Goal: Information Seeking & Learning: Learn about a topic

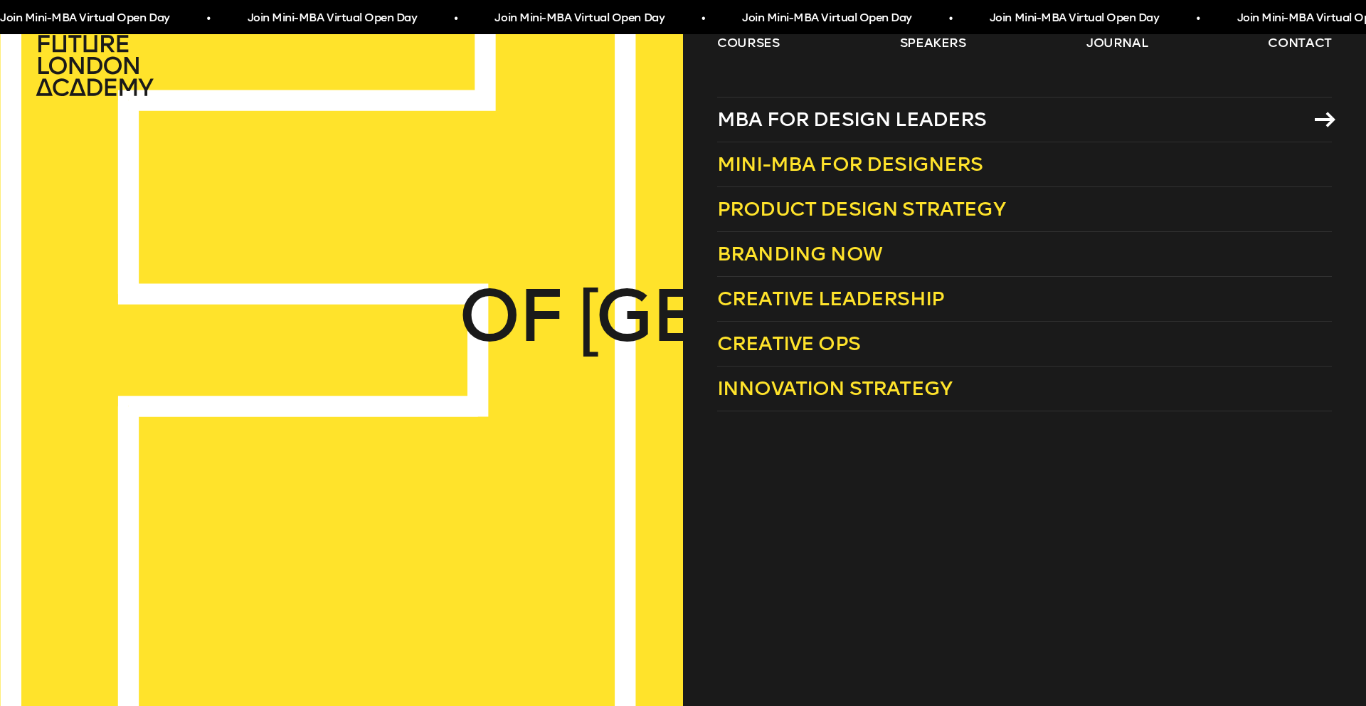
click at [810, 125] on span "MBA for Design Leaders" at bounding box center [852, 118] width 270 height 23
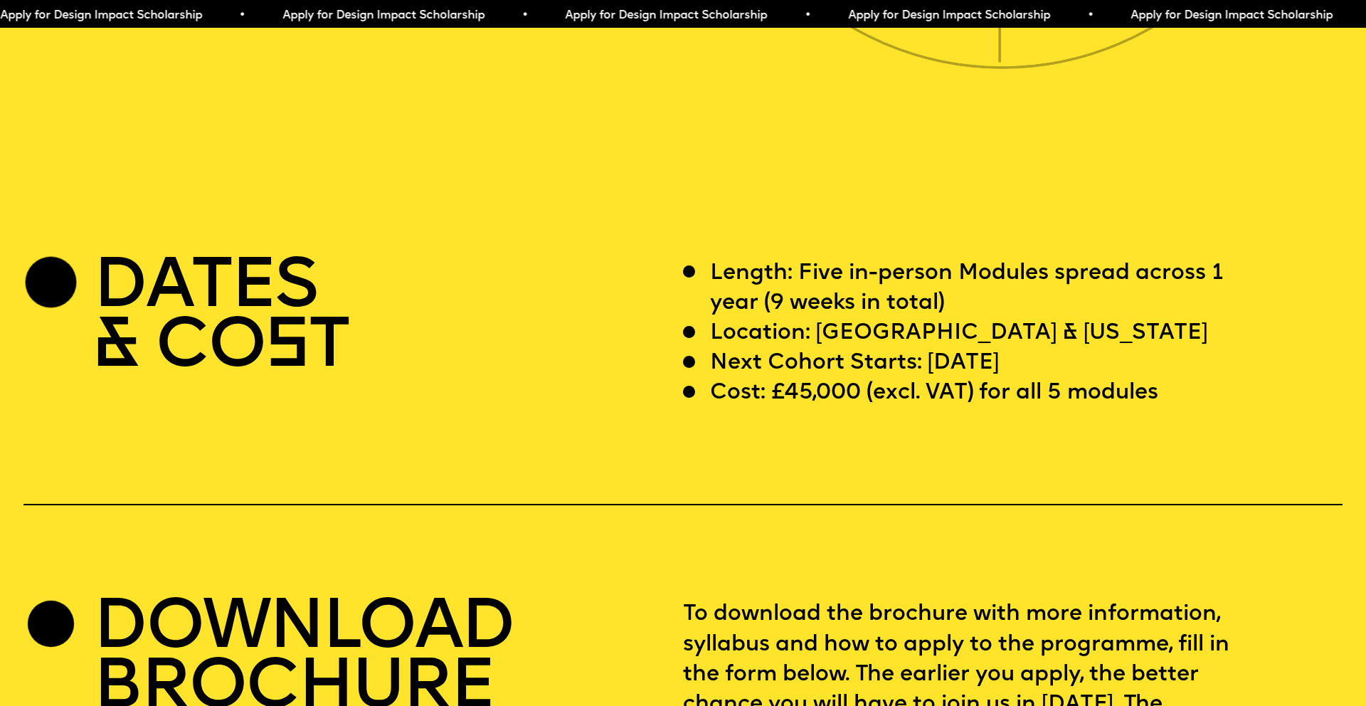
scroll to position [5424, 0]
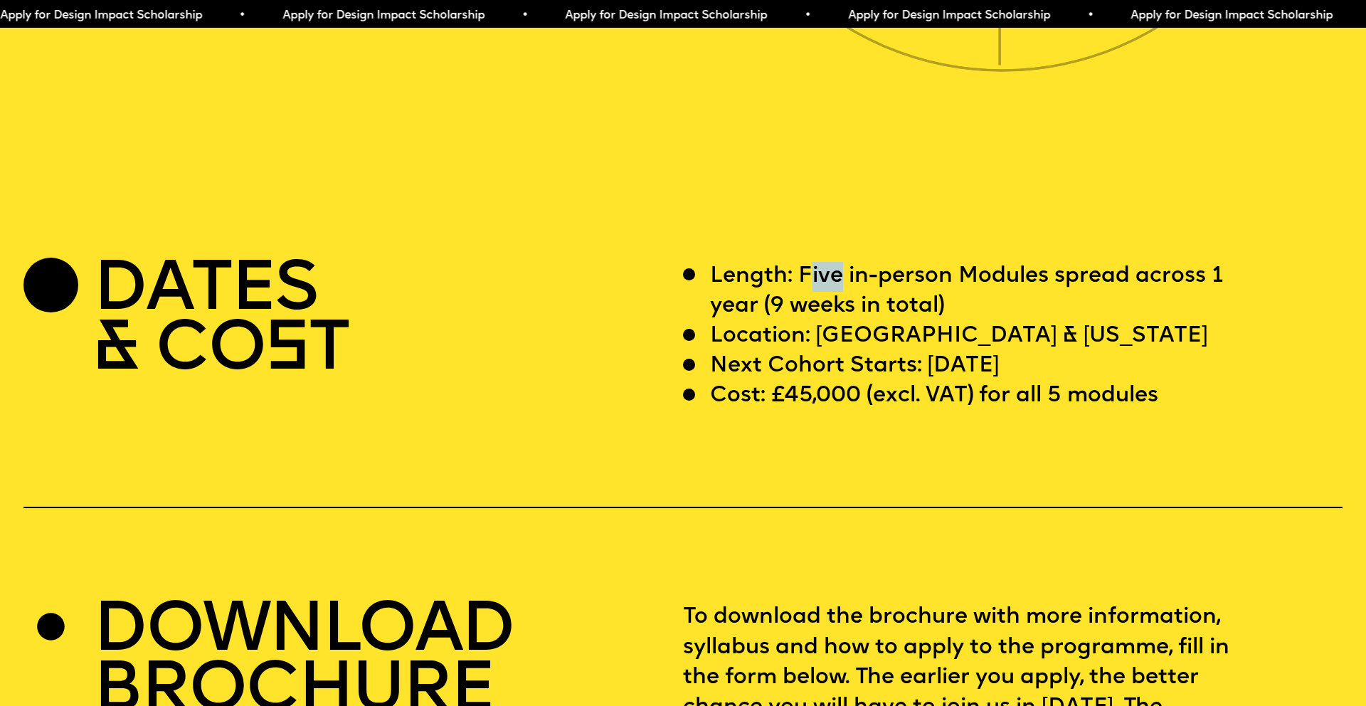
drag, startPoint x: 829, startPoint y: 242, endPoint x: 869, endPoint y: 242, distance: 40.5
click at [854, 262] on p "Length: Five in-person Modules spread across 1 year (9 weeks in total)" at bounding box center [985, 292] width 550 height 60
drag, startPoint x: 932, startPoint y: 244, endPoint x: 1104, endPoint y: 251, distance: 171.5
click at [1047, 262] on p "Length: Five in-person Modules spread across 1 year (9 weeks in total)" at bounding box center [985, 292] width 550 height 60
drag, startPoint x: 1104, startPoint y: 251, endPoint x: 1162, endPoint y: 249, distance: 58.4
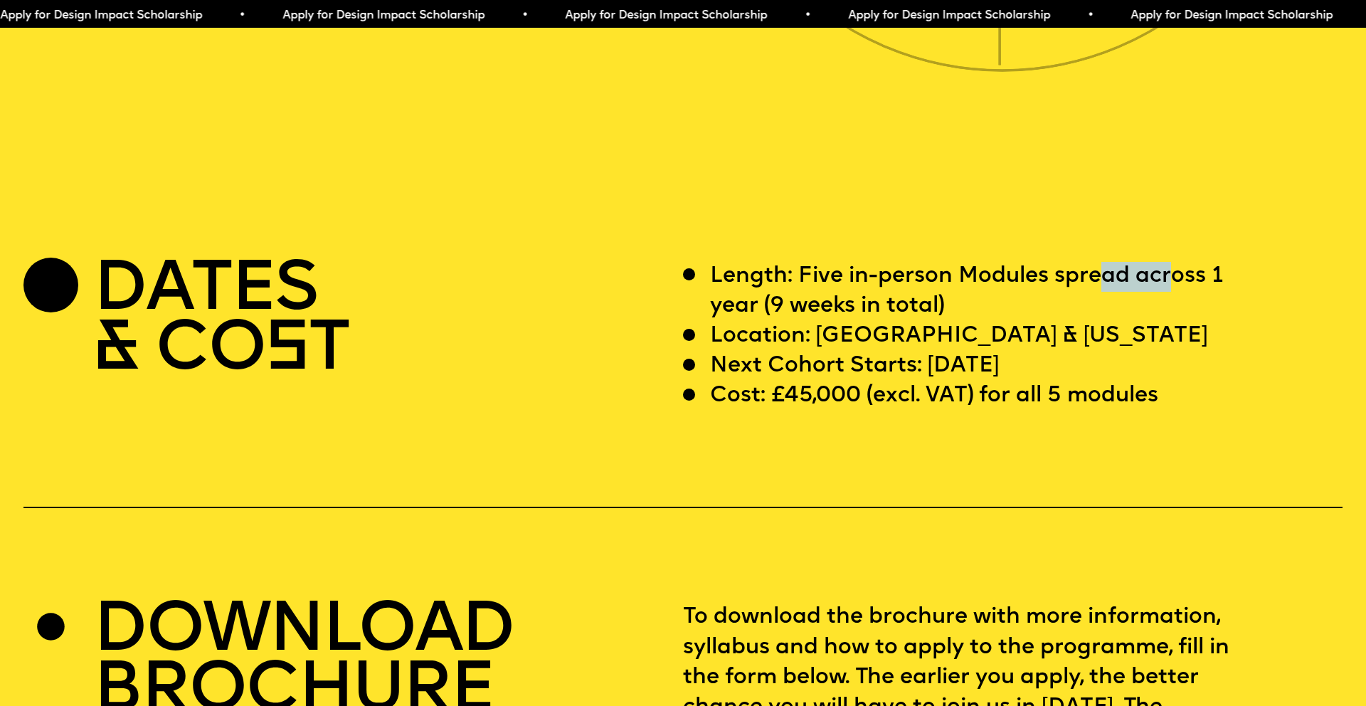
click at [1171, 262] on p "Length: Five in-person Modules spread across 1 year (9 weeks in total)" at bounding box center [985, 292] width 550 height 60
drag, startPoint x: 782, startPoint y: 278, endPoint x: 840, endPoint y: 274, distance: 57.8
click at [830, 273] on p "Length: Five in-person Modules spread across 1 year (9 weeks in total)" at bounding box center [985, 292] width 550 height 60
drag, startPoint x: 883, startPoint y: 276, endPoint x: 922, endPoint y: 274, distance: 38.5
click at [922, 274] on p "Length: Five in-person Modules spread across 1 year (9 weeks in total)" at bounding box center [985, 292] width 550 height 60
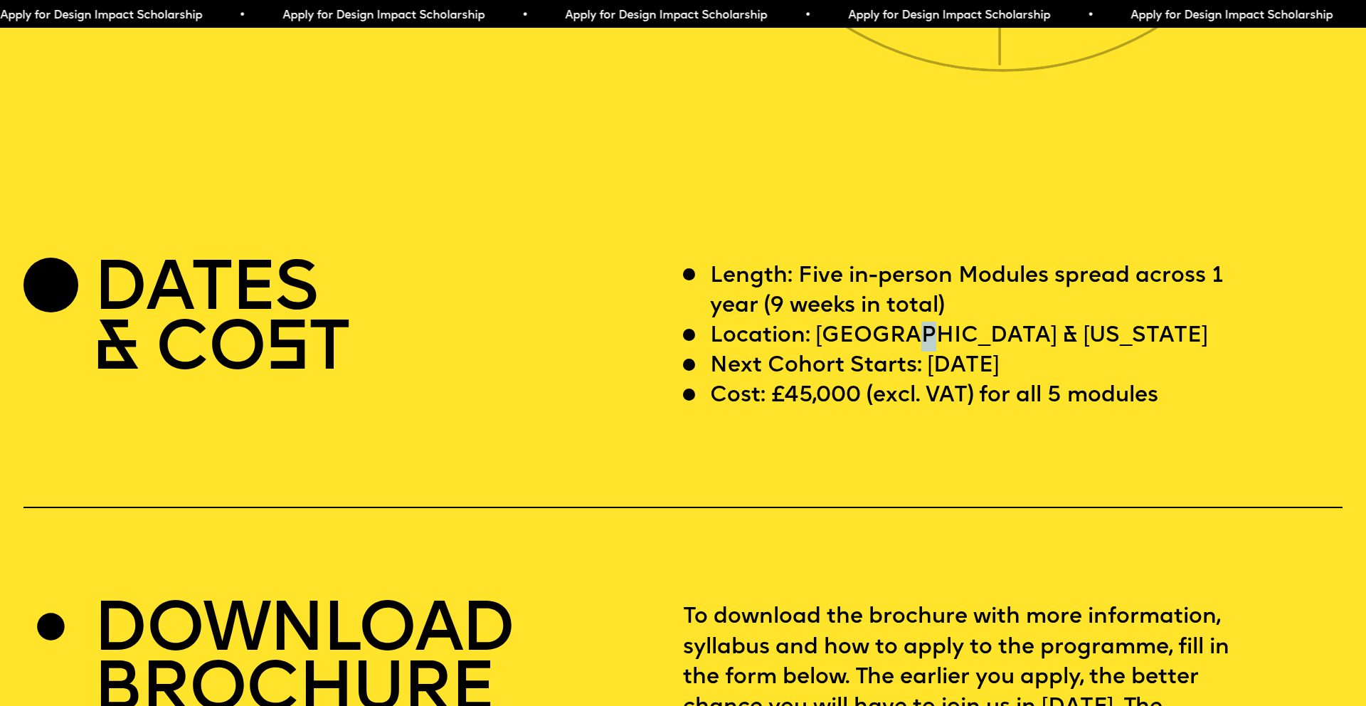
drag, startPoint x: 917, startPoint y: 293, endPoint x: 948, endPoint y: 318, distance: 40.0
click at [920, 321] on p "Location: [GEOGRAPHIC_DATA] & [US_STATE]" at bounding box center [959, 336] width 498 height 30
drag, startPoint x: 969, startPoint y: 331, endPoint x: 950, endPoint y: 340, distance: 20.4
click at [989, 351] on p "Next Cohort Starts: [DATE]" at bounding box center [854, 366] width 289 height 30
drag, startPoint x: 782, startPoint y: 363, endPoint x: 811, endPoint y: 364, distance: 29.2
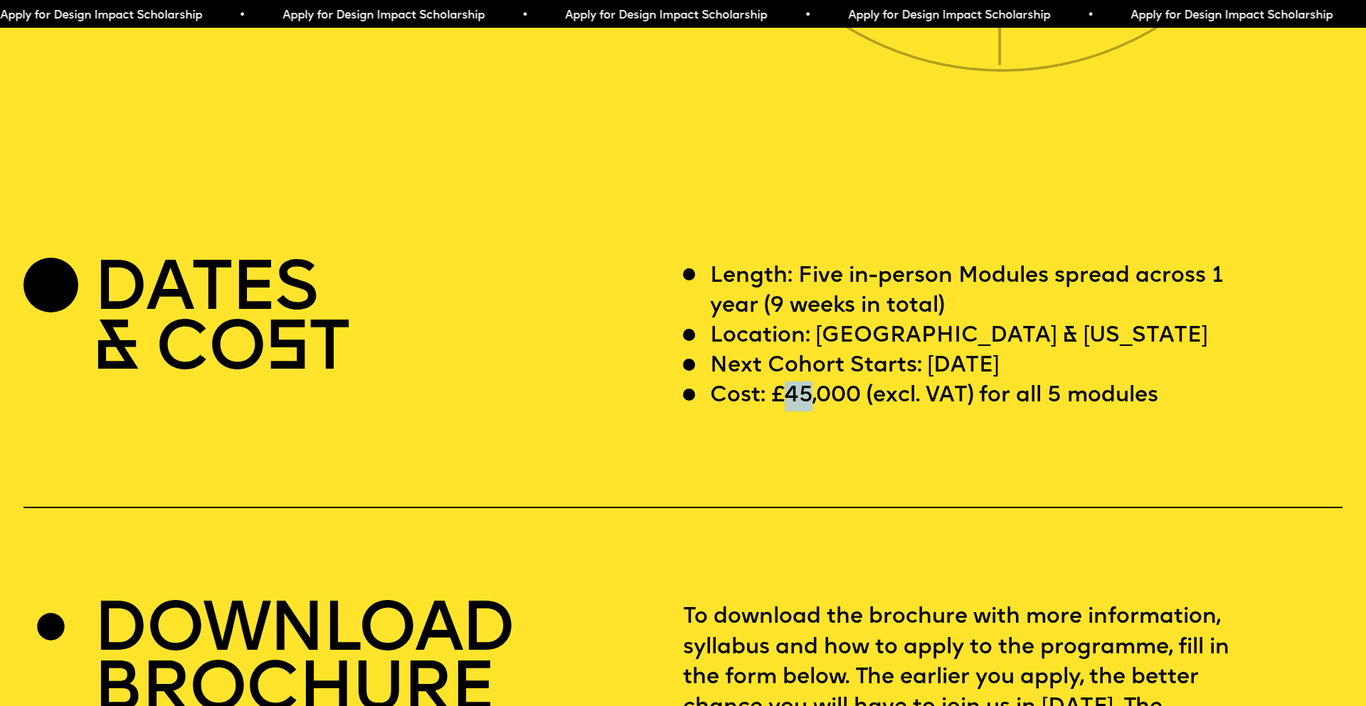
click at [811, 381] on p "Cost: £45,000 (excl. VAT) for all 5 modules" at bounding box center [934, 396] width 448 height 30
drag, startPoint x: 1050, startPoint y: 365, endPoint x: 1066, endPoint y: 364, distance: 15.7
click at [1066, 381] on p "Cost: £45,000 (excl. VAT) for all 5 modules" at bounding box center [934, 396] width 448 height 30
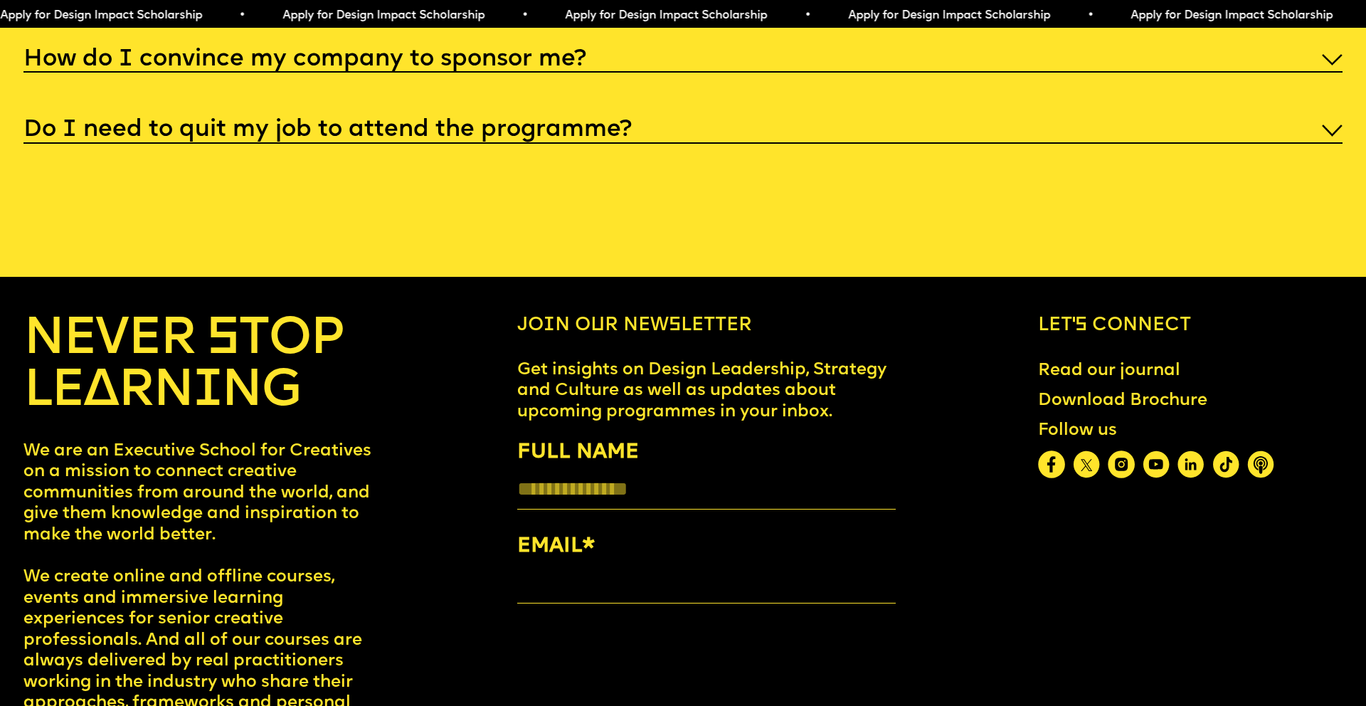
scroll to position [7638, 0]
